Goal: Task Accomplishment & Management: Use online tool/utility

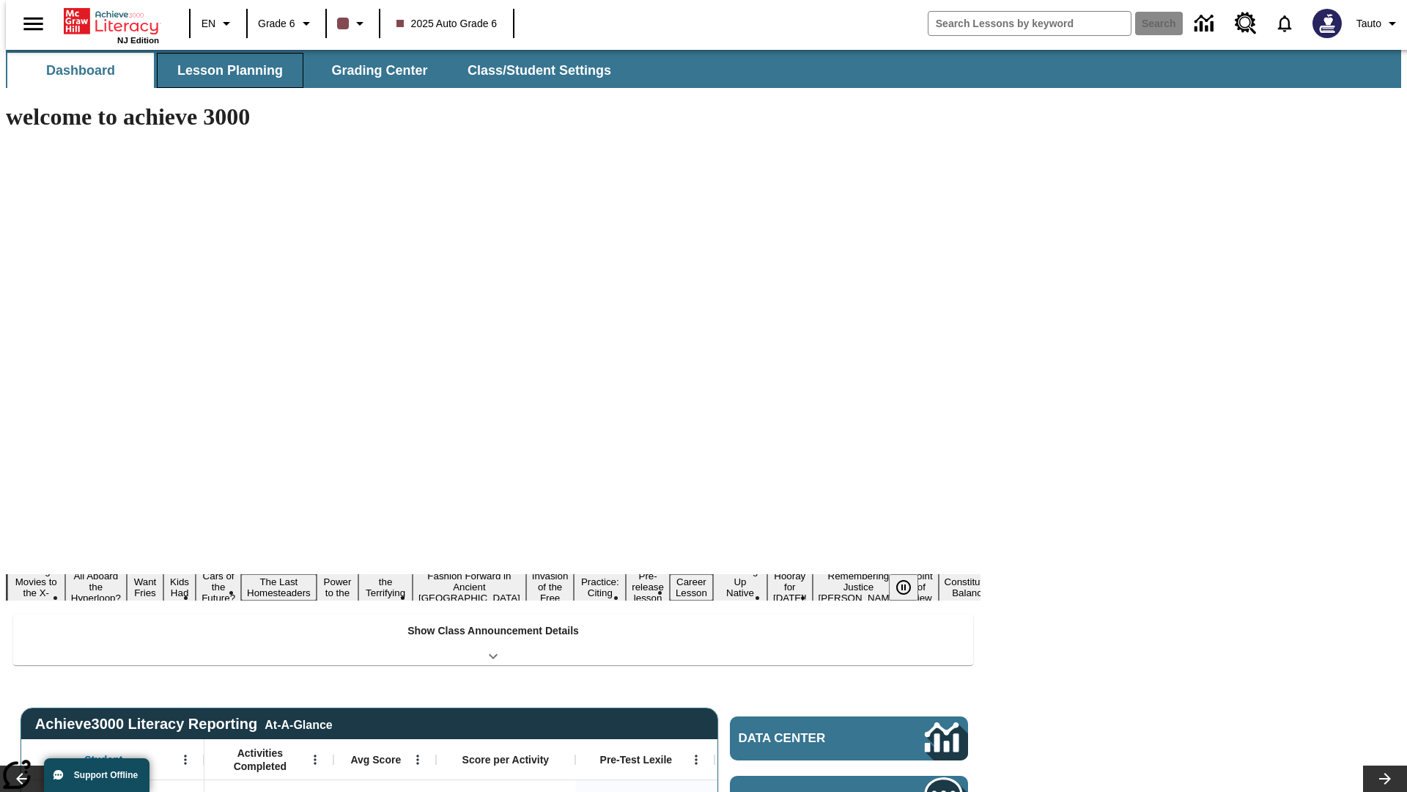
click at [224, 70] on button "Lesson Planning" at bounding box center [230, 70] width 147 height 35
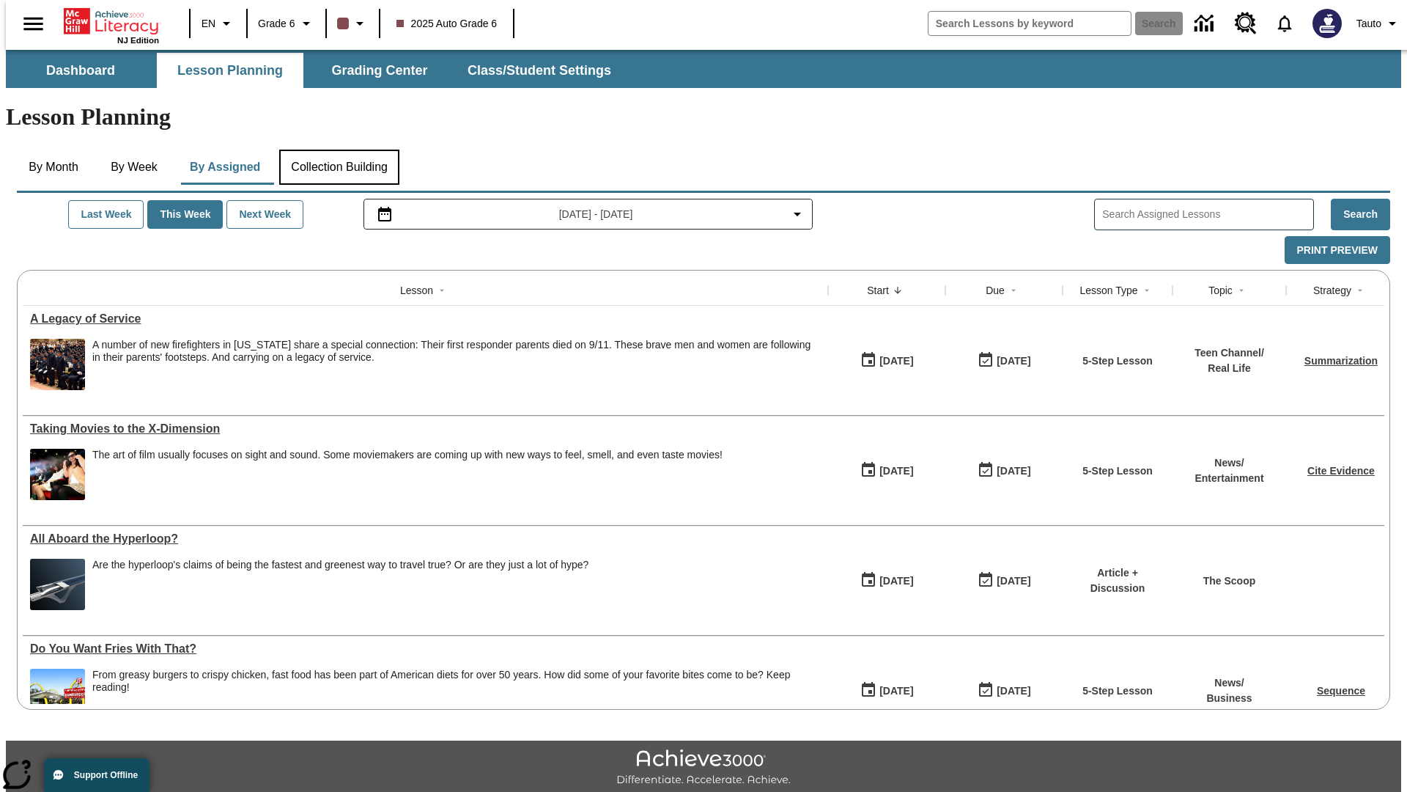
click at [339, 150] on button "Collection Building" at bounding box center [339, 167] width 120 height 35
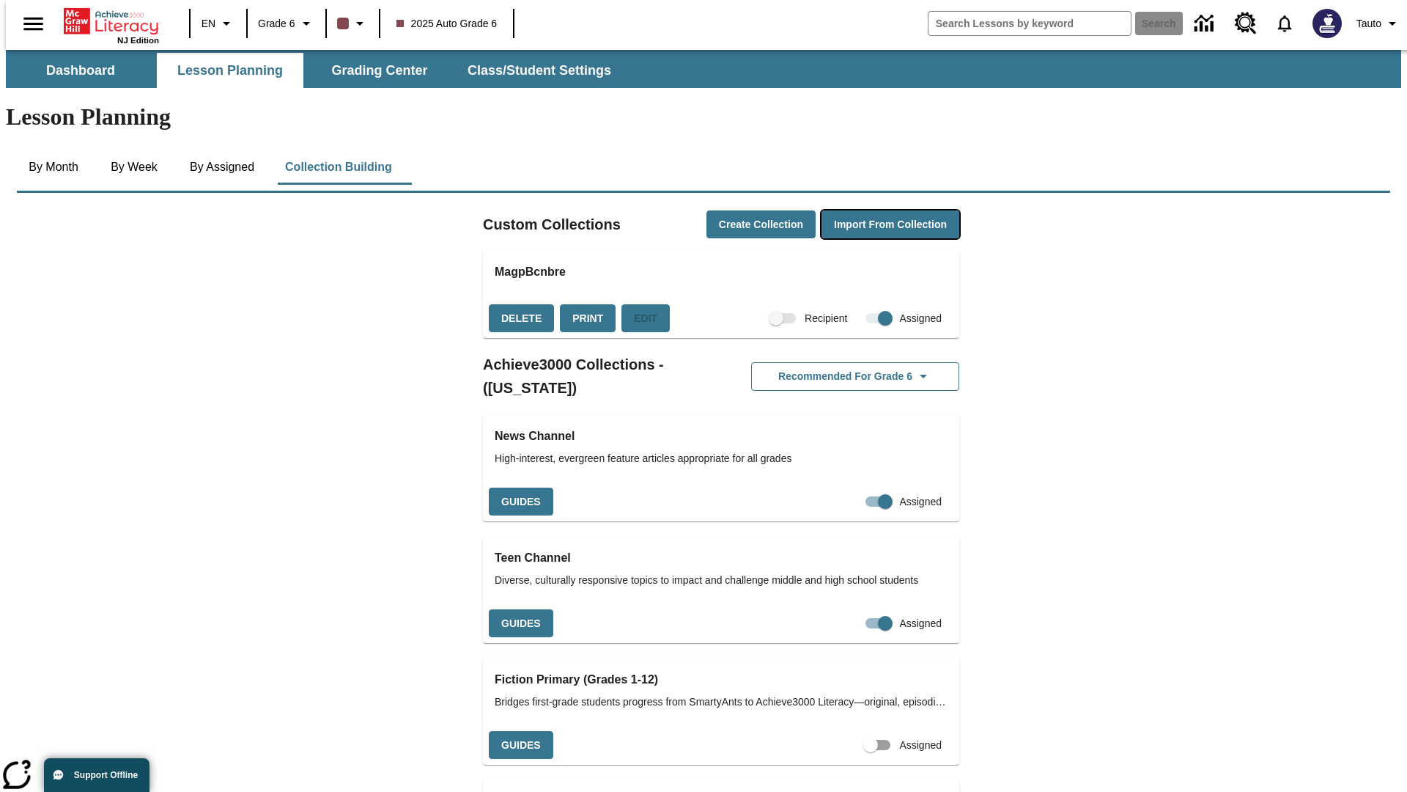
click at [865, 210] on button "Import from Collection" at bounding box center [891, 224] width 138 height 29
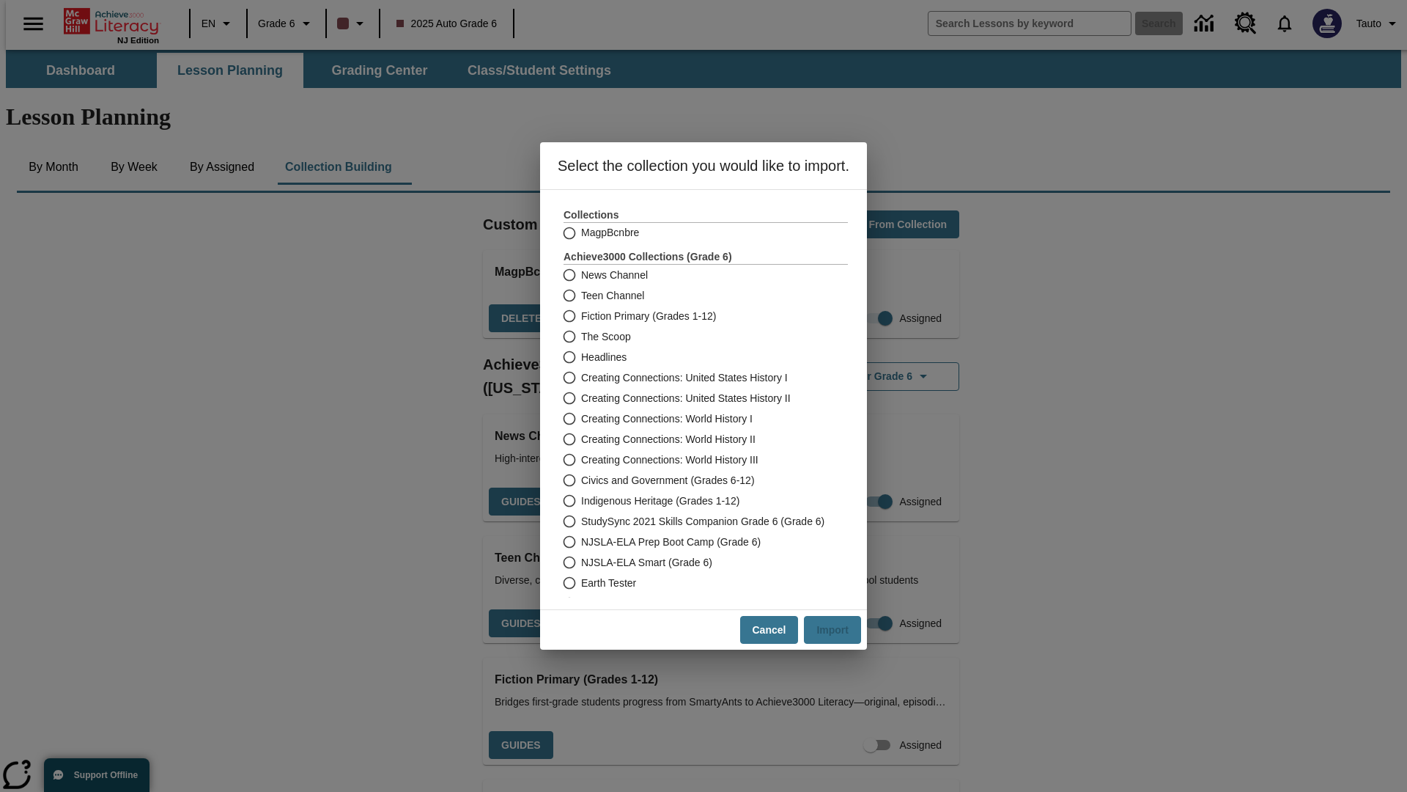
click at [696, 357] on label "Headlines" at bounding box center [696, 357] width 281 height 21
click at [581, 357] on input "Headlines" at bounding box center [569, 357] width 26 height 21
radio input "true"
click at [839, 630] on button "Import" at bounding box center [832, 630] width 57 height 29
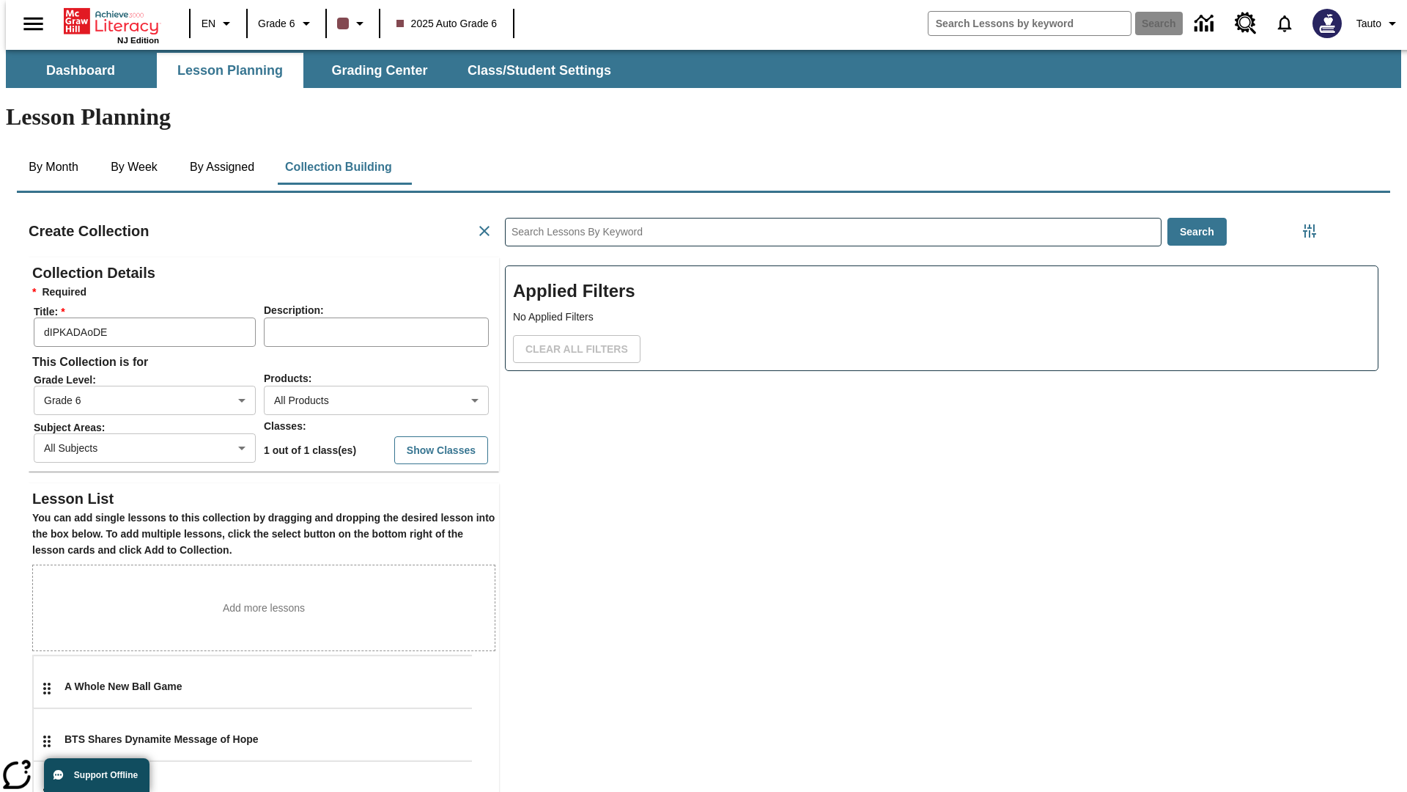
scroll to position [293, 440]
type input "dIPKADAoDE"
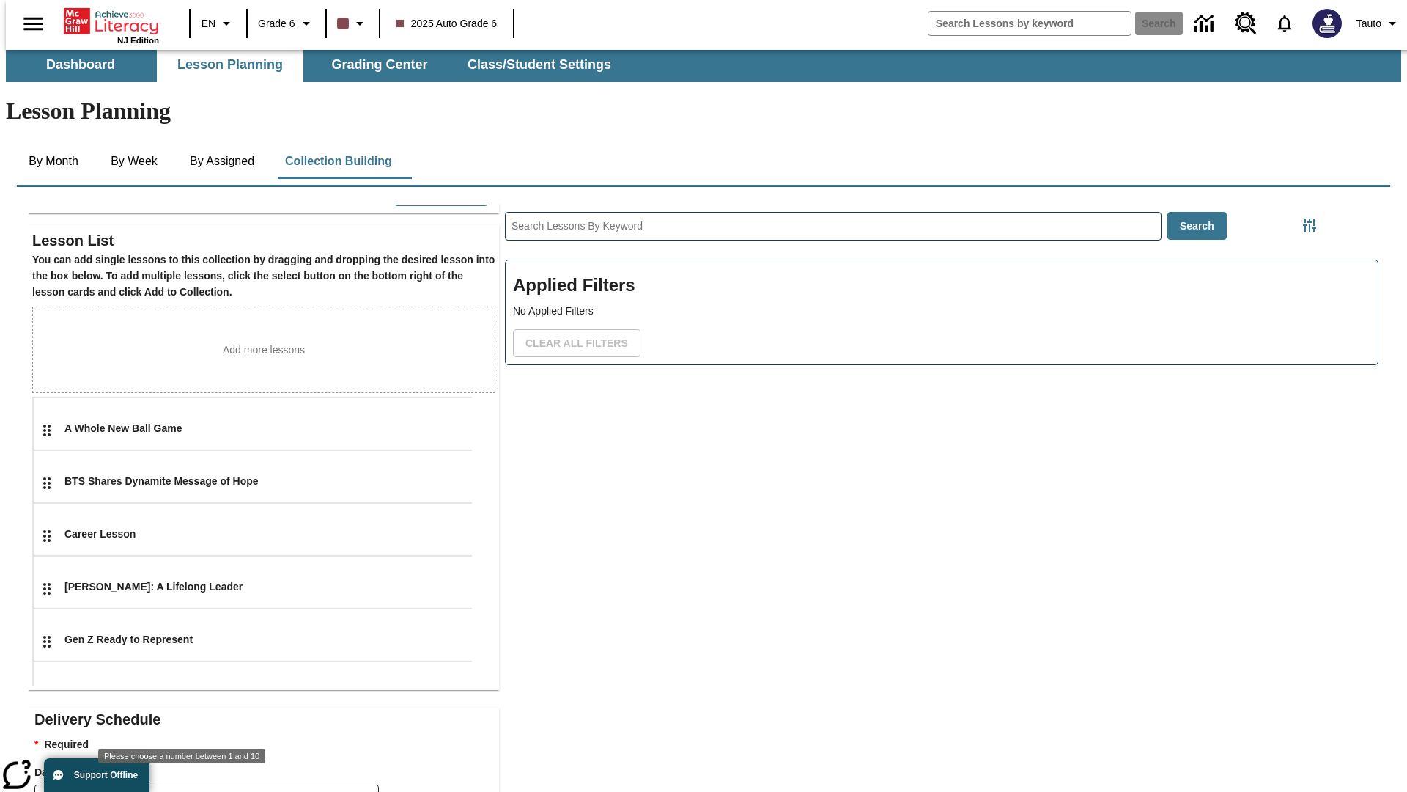
type input "2"
click at [348, 771] on body "Skip to main content NJ Edition EN Grade 6 2025 Auto Grade 6 Search 0 Tauto Das…" at bounding box center [704, 503] width 1396 height 919
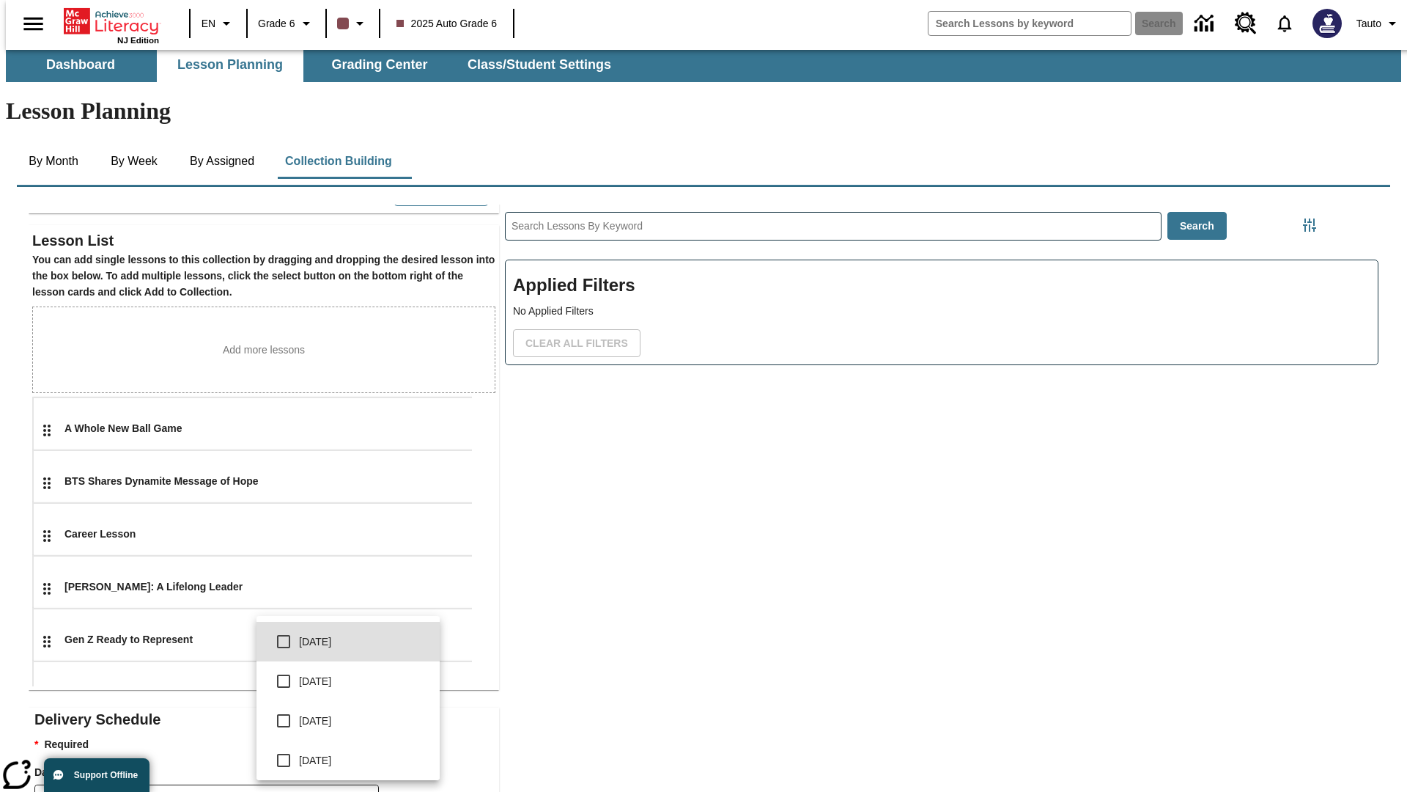
scroll to position [263, 0]
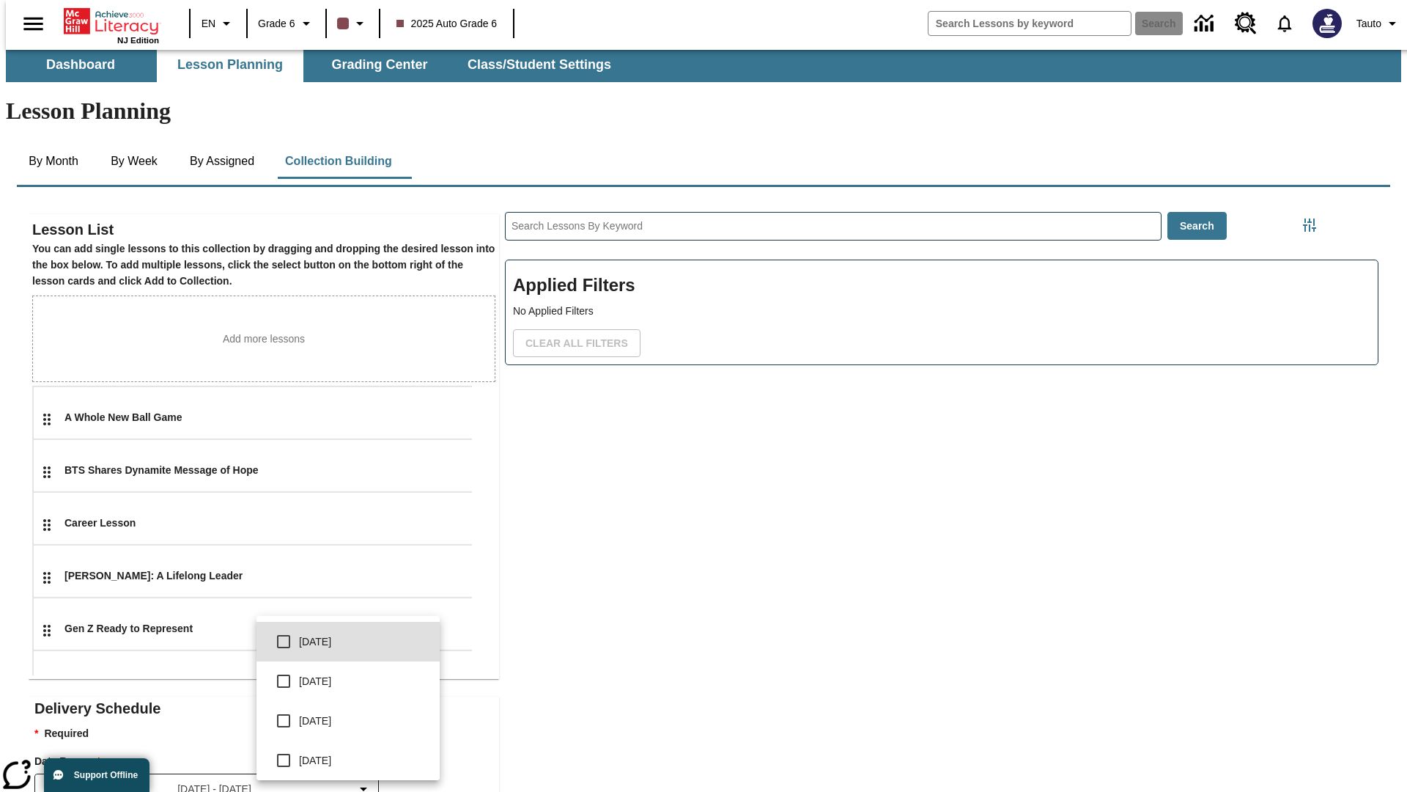
click at [284, 681] on input "checkbox" at bounding box center [283, 681] width 31 height 31
checkbox input "true"
type input "1"
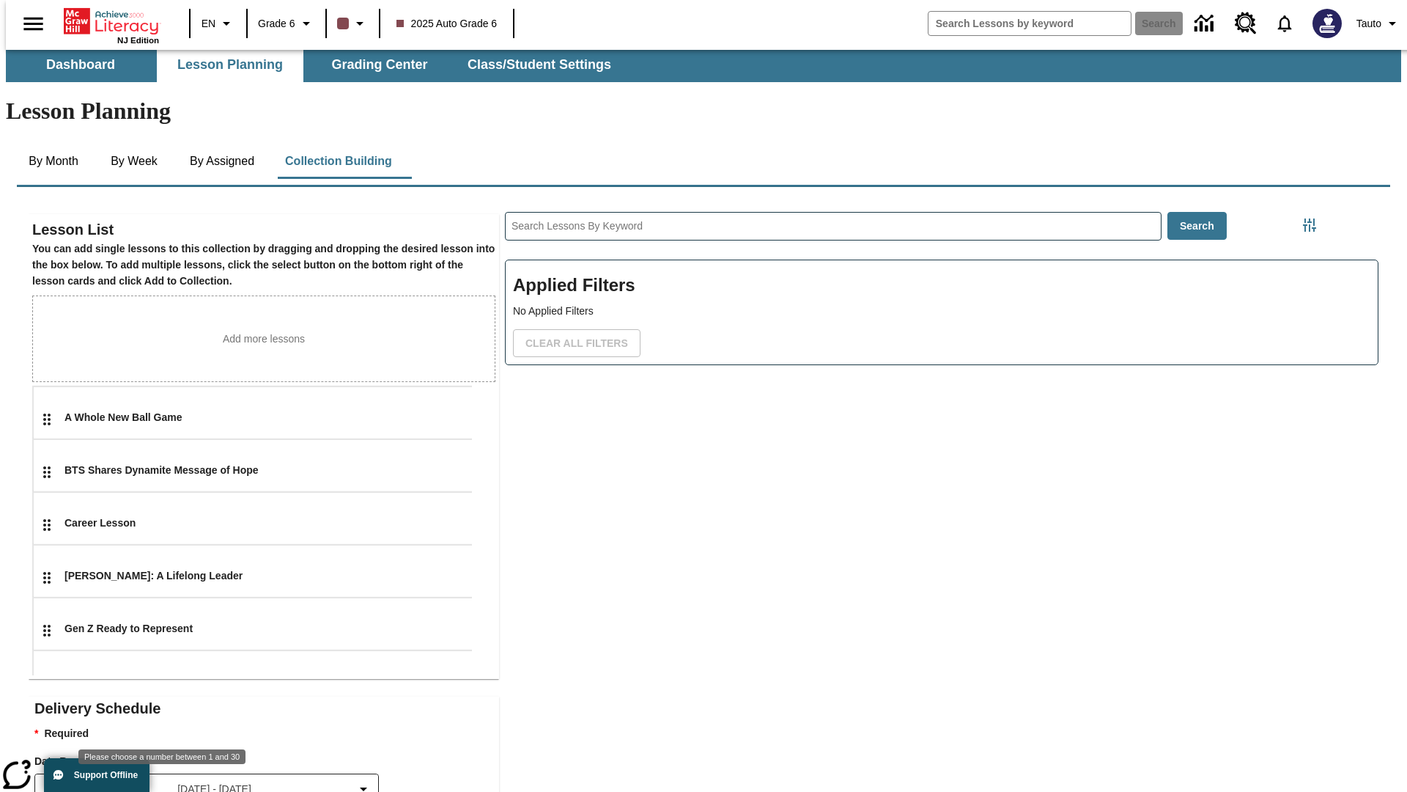
type input "5"
